Goal: Task Accomplishment & Management: Use online tool/utility

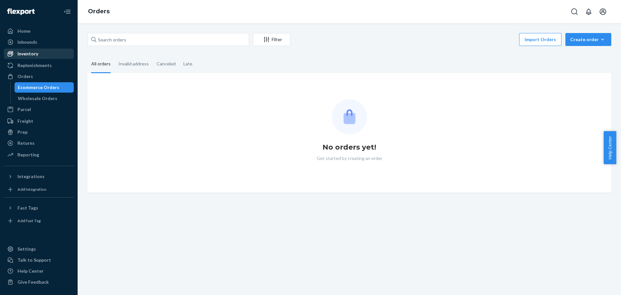
click at [34, 53] on div "Inventory" at bounding box center [27, 53] width 21 height 6
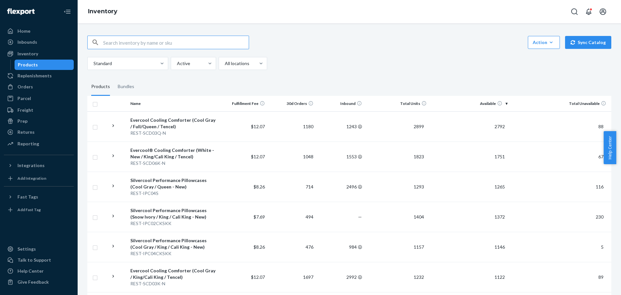
click at [159, 44] on input "text" at bounding box center [175, 42] width 145 height 13
paste input "REST-IPC01S-G"
type input "REST-IPC01S"
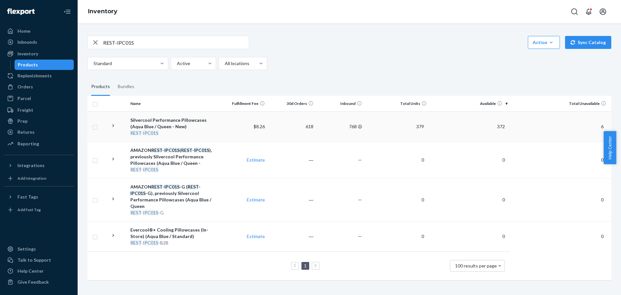
click at [111, 127] on icon at bounding box center [113, 126] width 6 height 6
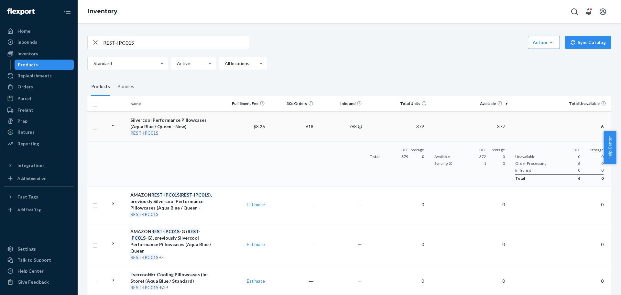
click at [143, 124] on div "Silvercool Performance Pillowcases (Aqua Blue / Queen - New)" at bounding box center [173, 123] width 86 height 13
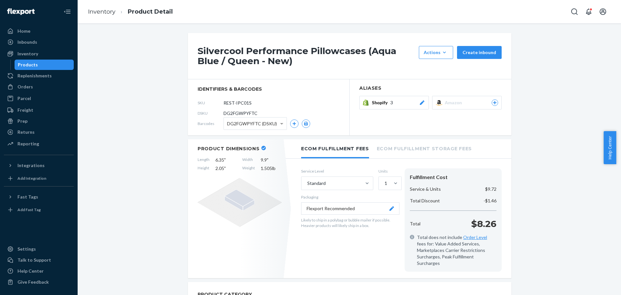
click at [493, 102] on icon at bounding box center [495, 103] width 4 height 4
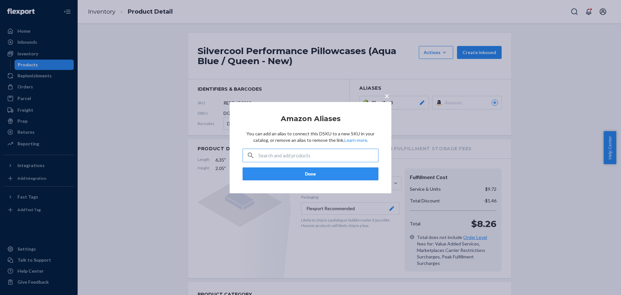
click at [295, 155] on input "text" at bounding box center [318, 155] width 120 height 13
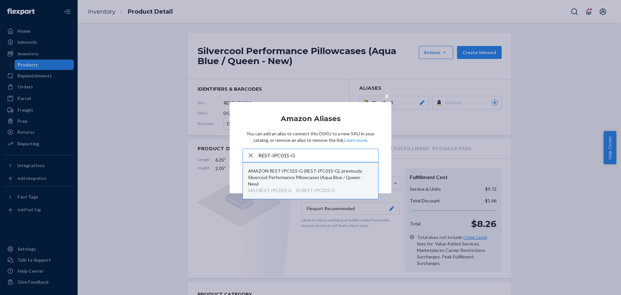
type input "REST-IPC01S-G"
click at [291, 173] on div "AMAZON REST-IPC01S-G (REST-IPC01S-G), previously Silvercool Performance Pillowc…" at bounding box center [310, 176] width 125 height 19
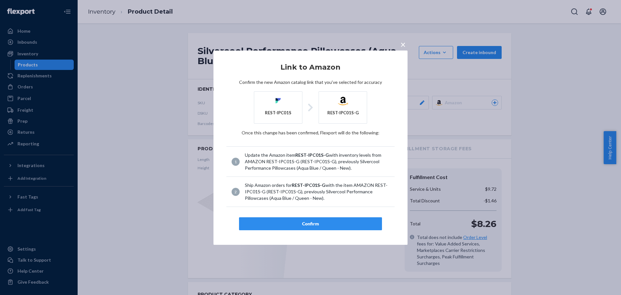
click at [318, 220] on button "Confirm" at bounding box center [310, 223] width 143 height 13
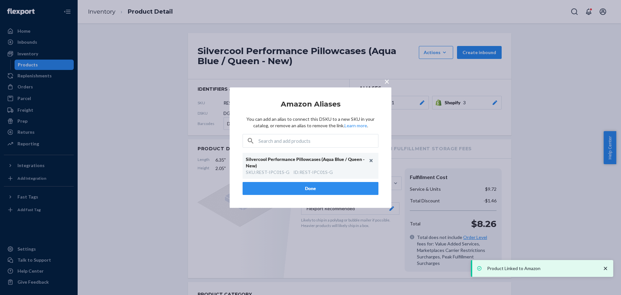
click at [299, 190] on button "Done" at bounding box center [310, 188] width 136 height 13
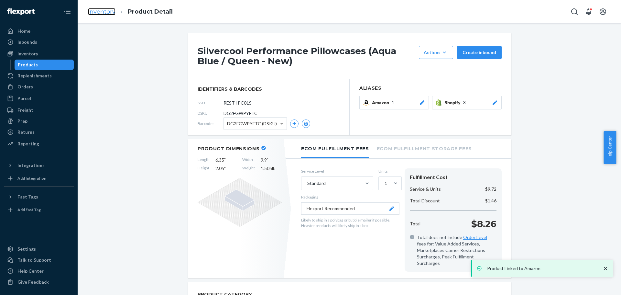
click at [100, 11] on link "Inventory" at bounding box center [101, 11] width 27 height 7
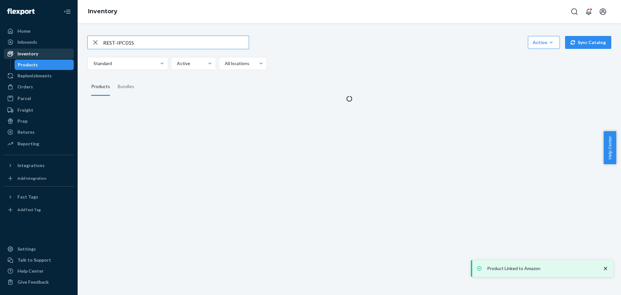
drag, startPoint x: 166, startPoint y: 48, endPoint x: 11, endPoint y: 51, distance: 154.6
click at [11, 51] on div "Home Inbounds Shipping Plans Problems Inventory Products Replenishments Orders …" at bounding box center [310, 147] width 621 height 295
type input "REST-IPC04CKSKK"
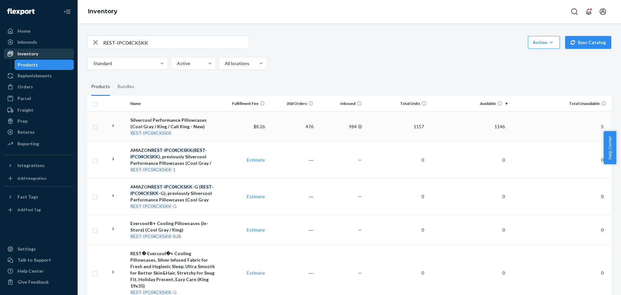
click at [112, 125] on icon at bounding box center [113, 126] width 6 height 6
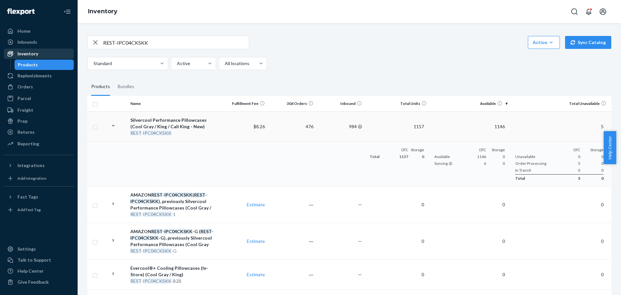
click at [150, 131] on em "IPC04CKSKK" at bounding box center [157, 132] width 28 height 5
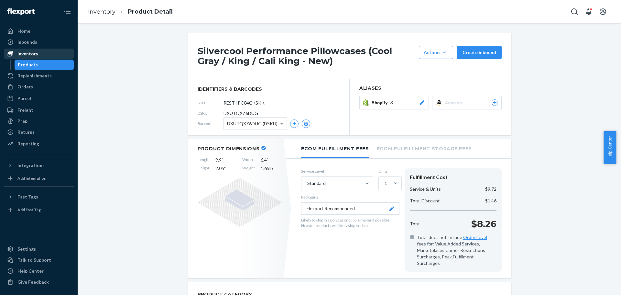
click at [493, 102] on icon at bounding box center [495, 103] width 4 height 4
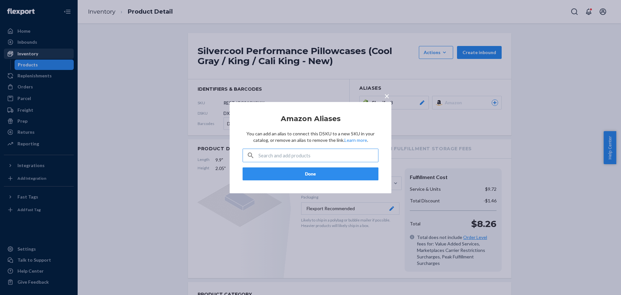
click at [271, 155] on input "text" at bounding box center [318, 155] width 120 height 13
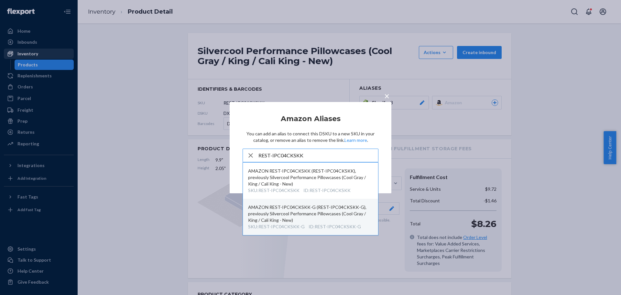
type input "REST-IPC04CKSKK"
click at [290, 216] on div "AMAZON REST-IPC04CKSKK-G (REST-IPC04CKSKK-G), previously Silvercool Performance…" at bounding box center [310, 213] width 125 height 19
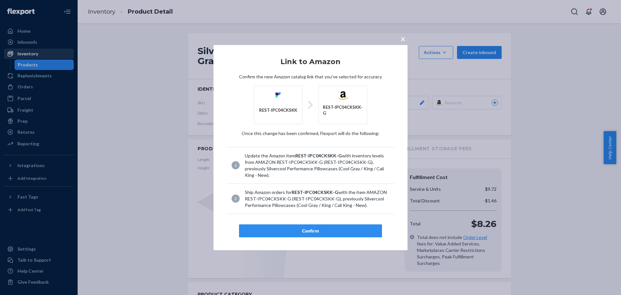
click at [320, 227] on div "Confirm" at bounding box center [310, 230] width 132 height 6
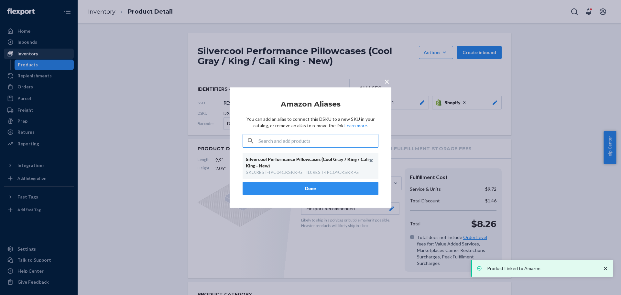
click at [301, 191] on button "Done" at bounding box center [310, 188] width 136 height 13
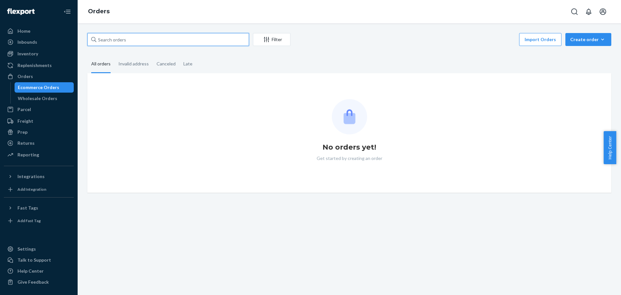
click at [219, 42] on input "text" at bounding box center [168, 39] width 162 height 13
paste input "111-8672501-9677030"
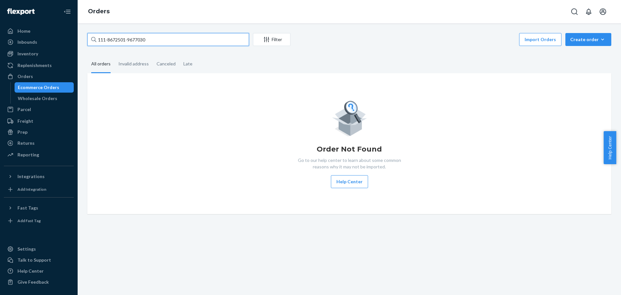
type input "111-8672501-9677030"
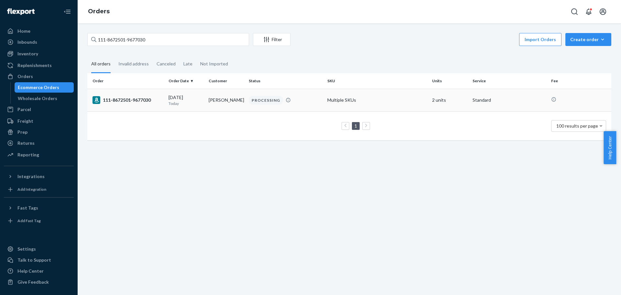
click at [120, 99] on div "111-8672501-9677030" at bounding box center [127, 100] width 71 height 8
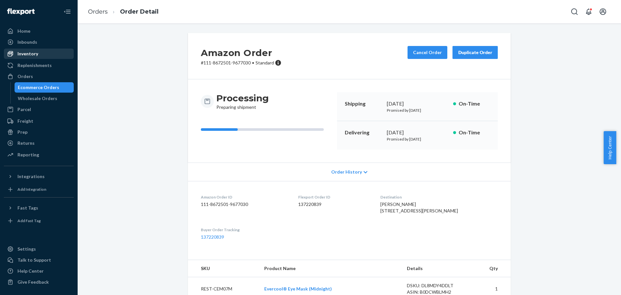
click at [38, 53] on div "Inventory" at bounding box center [39, 53] width 69 height 9
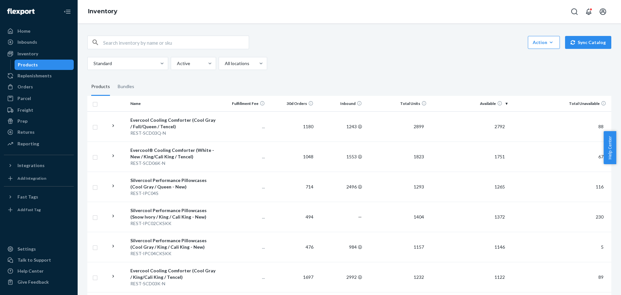
click at [135, 39] on input "text" at bounding box center [175, 42] width 145 height 13
paste input "REST-CEM07M"
type input "REST-CEM07M"
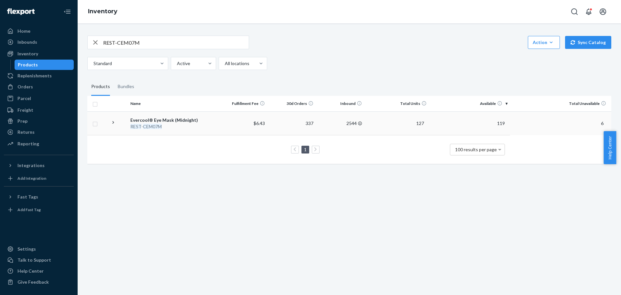
click at [113, 123] on icon at bounding box center [113, 122] width 2 height 3
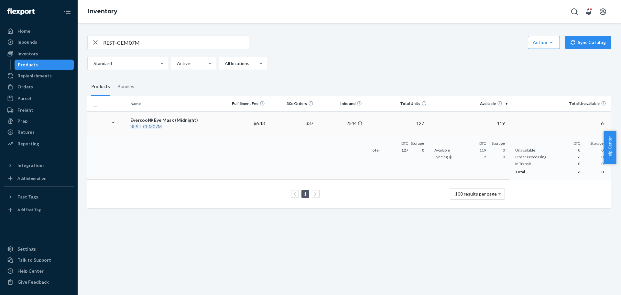
click at [340, 63] on div "Standard Active All locations" at bounding box center [346, 63] width 519 height 13
click at [357, 51] on div "REST-CEM07M Action Create product Create bundle Bulk create products Bulk updat…" at bounding box center [349, 53] width 524 height 34
